Goal: Navigation & Orientation: Find specific page/section

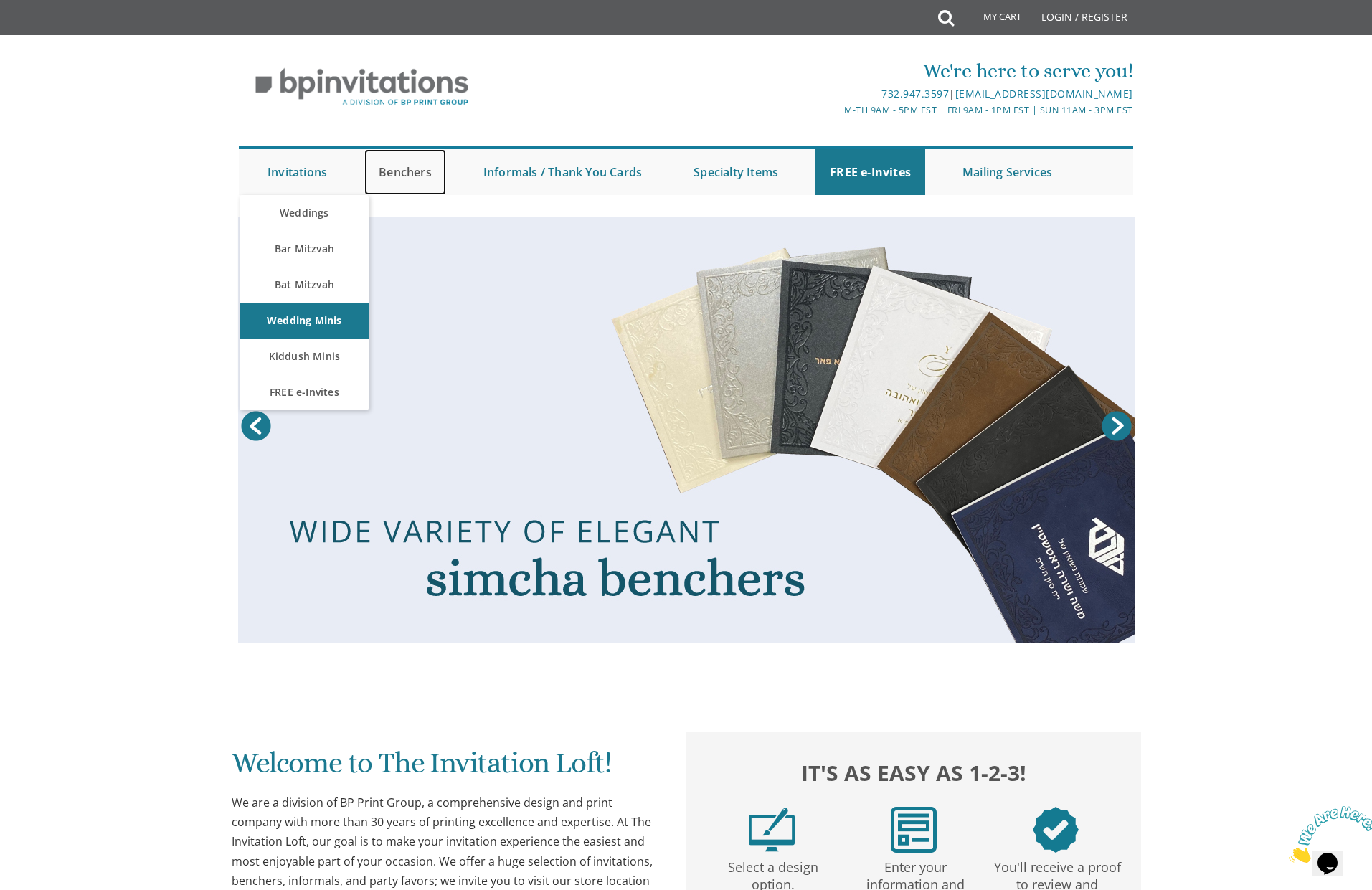
click at [406, 176] on link "Benchers" at bounding box center [405, 172] width 82 height 46
